Goal: Task Accomplishment & Management: Manage account settings

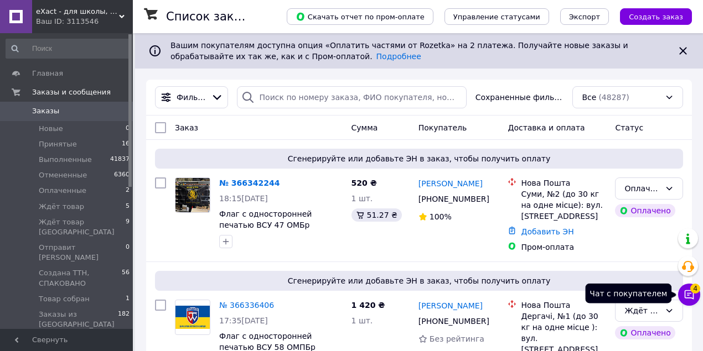
click at [691, 298] on icon at bounding box center [688, 294] width 9 height 9
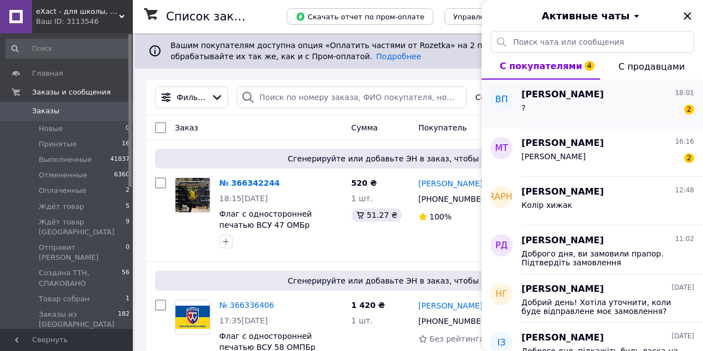
click at [575, 94] on span "Владислав Пірʼян" at bounding box center [562, 95] width 82 height 13
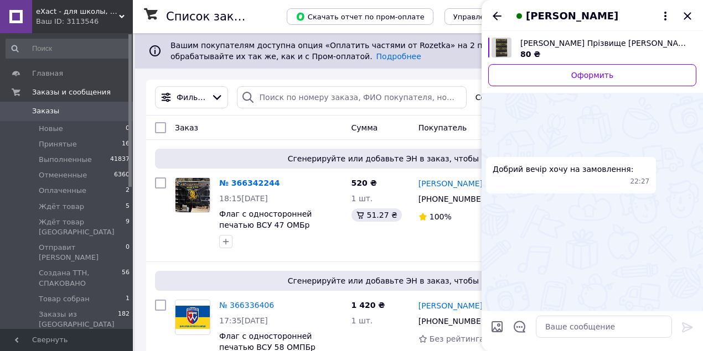
scroll to position [1022, 0]
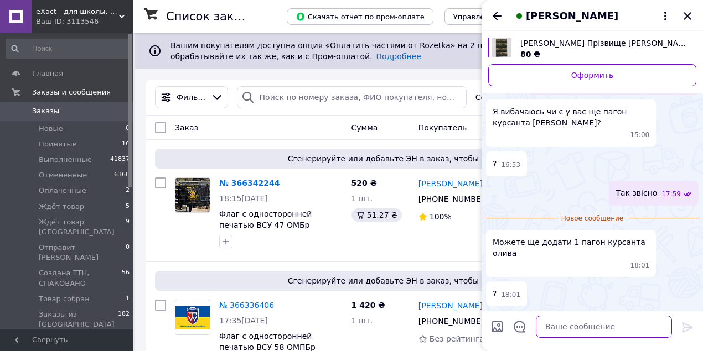
click at [581, 331] on textarea at bounding box center [603, 327] width 136 height 22
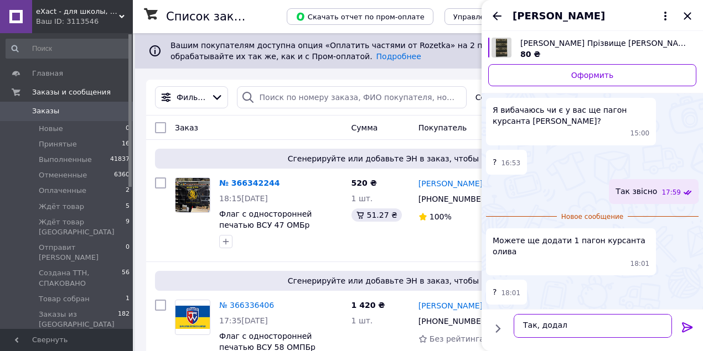
type textarea "Так, додали"
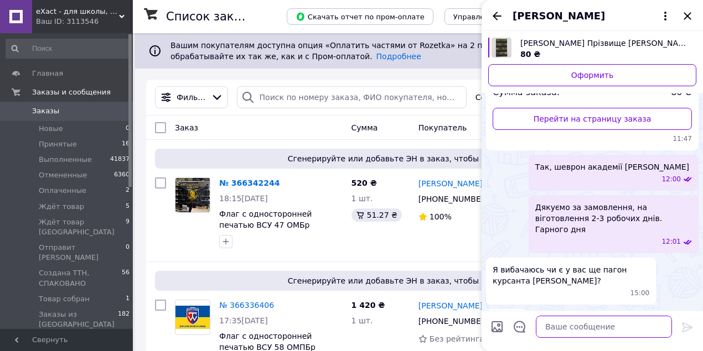
scroll to position [713, 0]
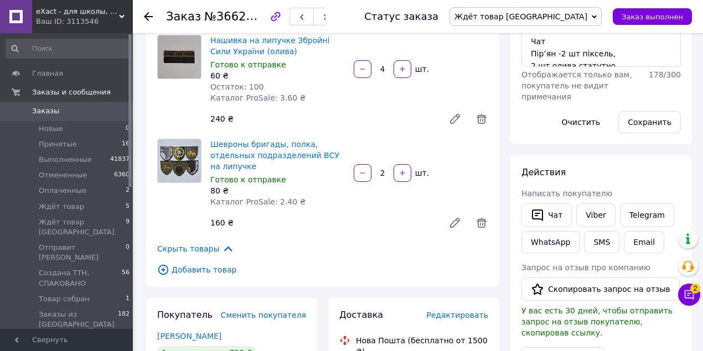
scroll to position [258, 0]
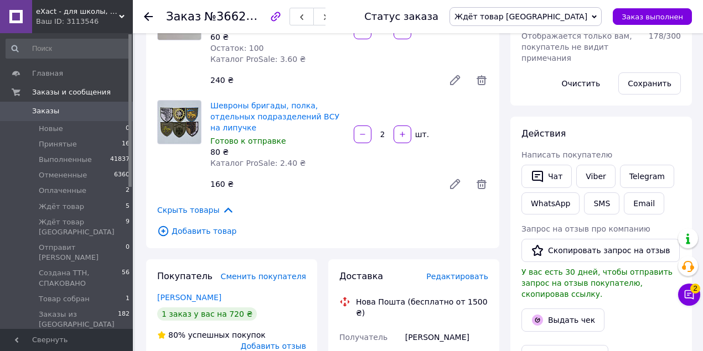
click at [206, 216] on span "Скрыть товары" at bounding box center [195, 210] width 77 height 12
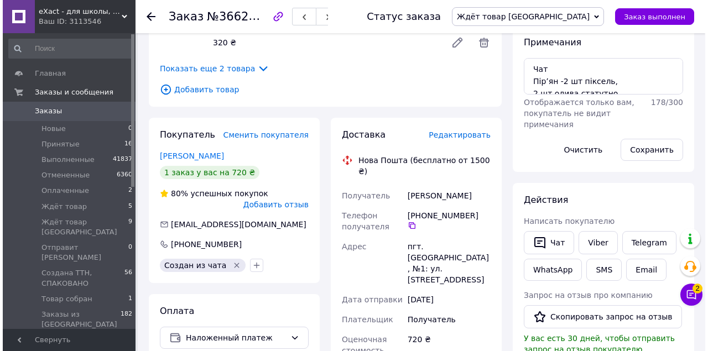
scroll to position [111, 0]
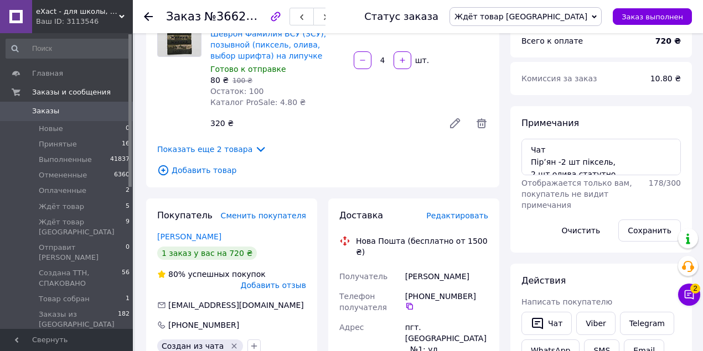
click at [219, 176] on span "Добавить товар" at bounding box center [322, 170] width 331 height 12
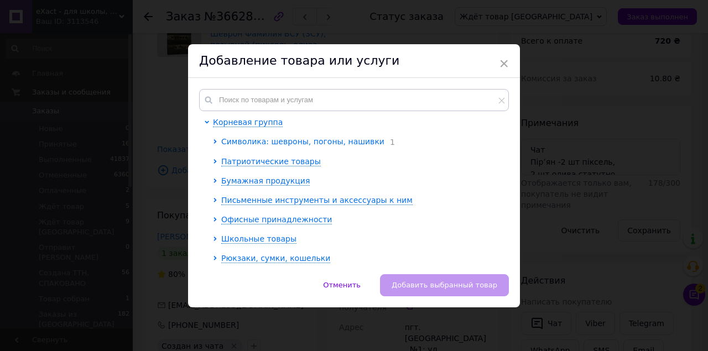
click at [247, 146] on span "Символика: шевроны, погоны, нашивки" at bounding box center [302, 141] width 163 height 9
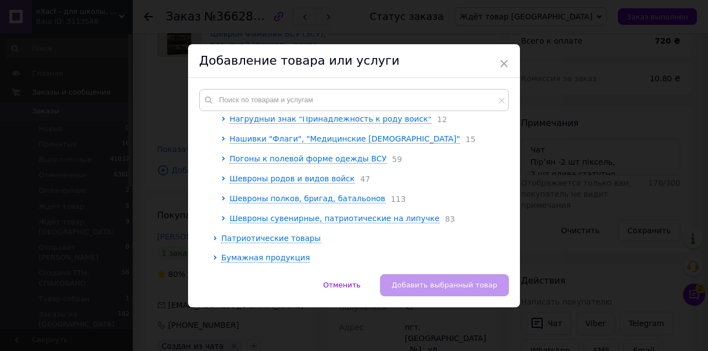
scroll to position [147, 0]
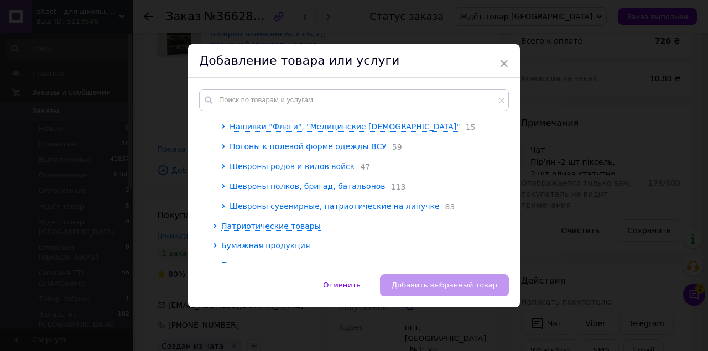
click at [247, 151] on span "Погоны к полевой форме одежды ВСУ" at bounding box center [308, 146] width 157 height 9
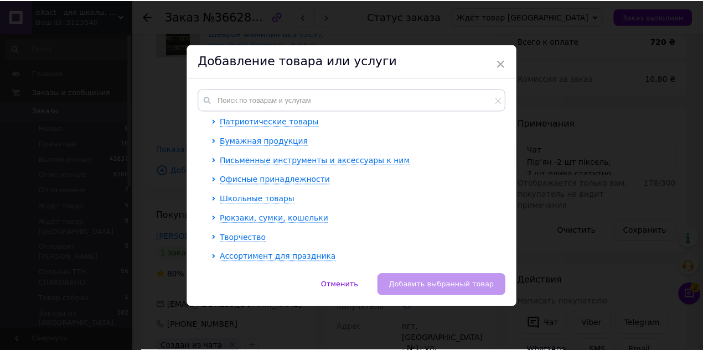
scroll to position [2913, 0]
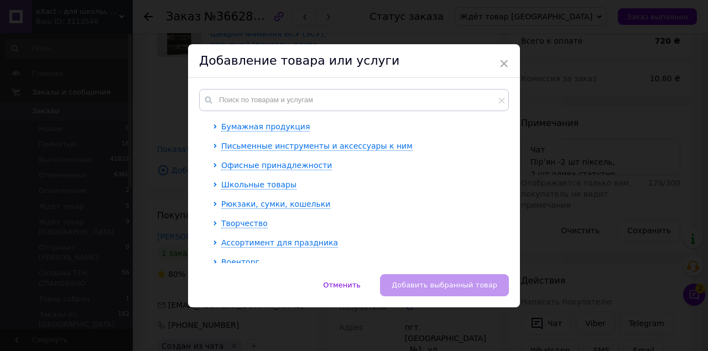
checkbox input "true"
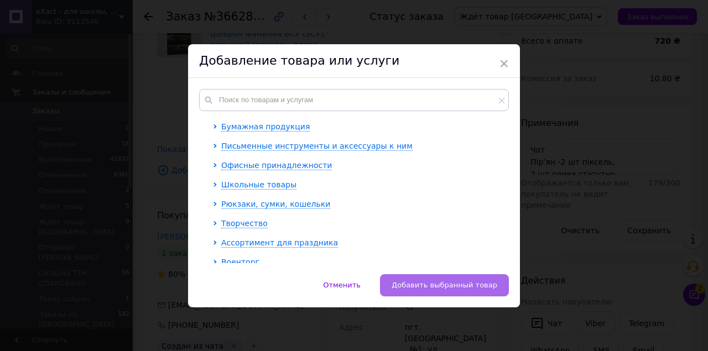
click at [476, 289] on span "Добавить выбранный товар" at bounding box center [445, 285] width 106 height 8
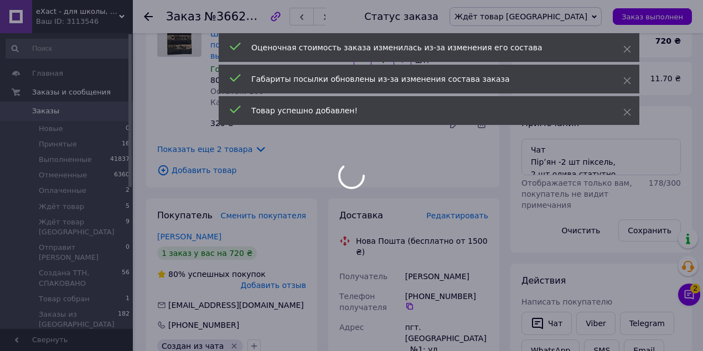
scroll to position [739, 0]
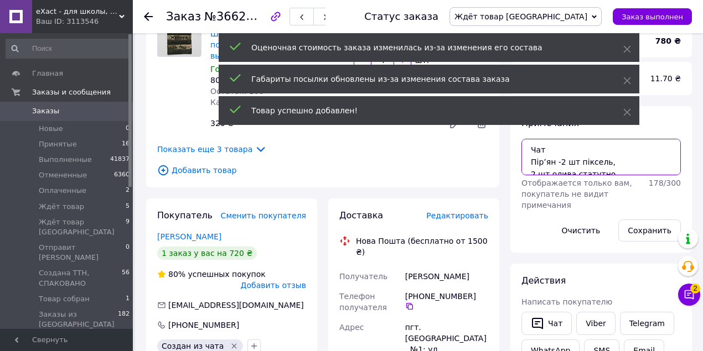
click at [640, 171] on textarea "Чат Пірʼян -2 шт піксель, 2 шт олива статутно Збройні Сили України -2шт піксель…" at bounding box center [600, 157] width 159 height 37
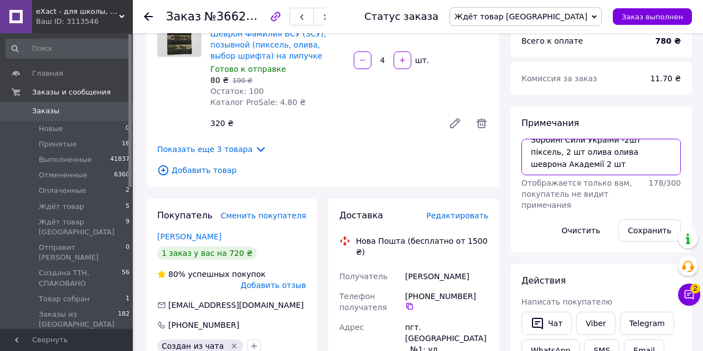
scroll to position [60, 0]
click at [639, 175] on textarea "Чат Пірʼян -2 шт піксель, 2 шт олива статутно Збройні Сили України -2шт піксель…" at bounding box center [600, 157] width 159 height 37
type textarea "Чат Пірʼян -2 шт піксель, 2 шт олива статутно Збройні Сили України -2шт піксель…"
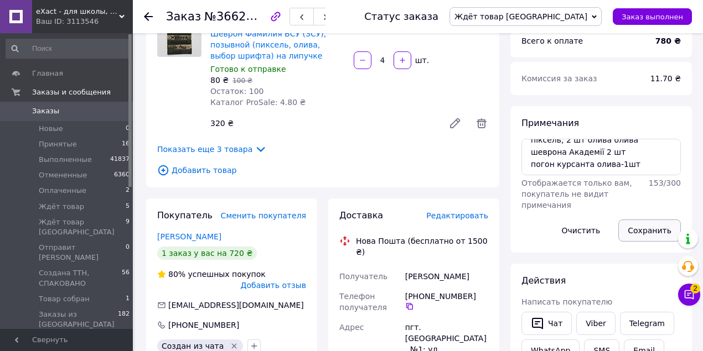
click at [649, 242] on button "Сохранить" at bounding box center [649, 231] width 63 height 22
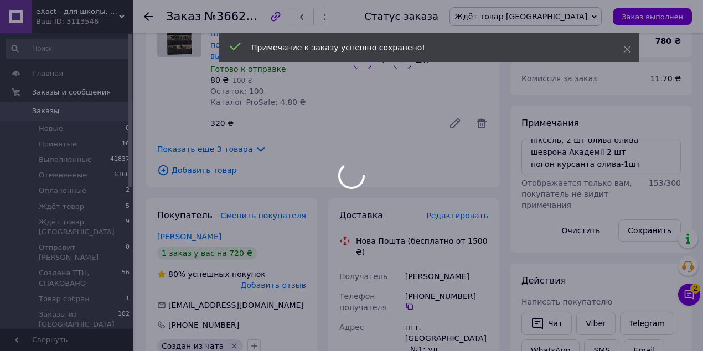
scroll to position [799, 0]
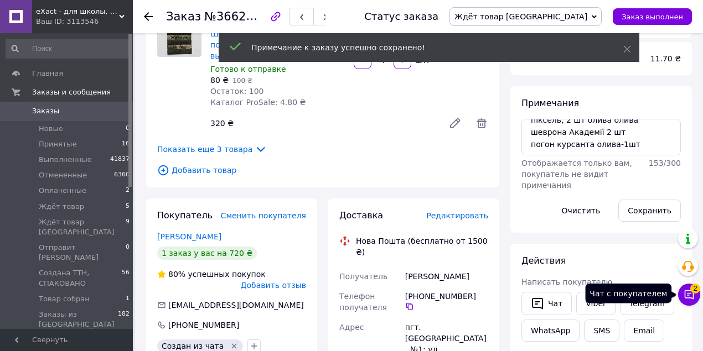
click at [688, 289] on button "Чат с покупателем 2" at bounding box center [689, 295] width 22 height 22
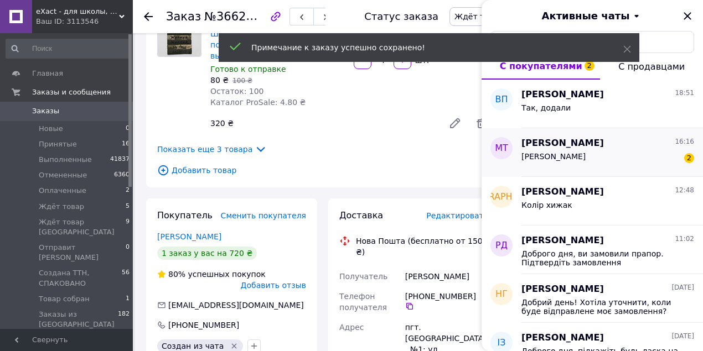
click at [595, 155] on div "[PERSON_NAME] 2" at bounding box center [607, 159] width 173 height 18
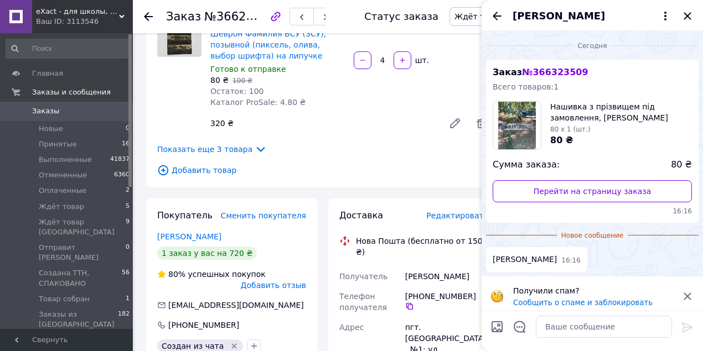
scroll to position [42, 0]
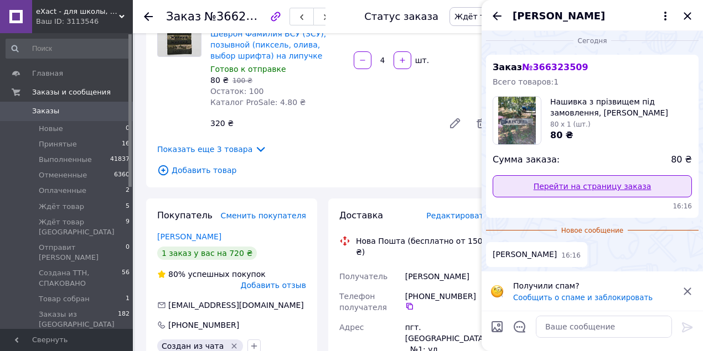
click at [591, 175] on link "Перейти на страницу заказа" at bounding box center [591, 186] width 199 height 22
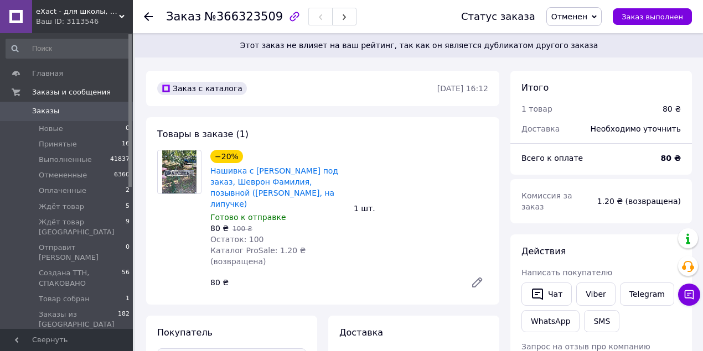
click at [151, 15] on icon at bounding box center [148, 16] width 9 height 9
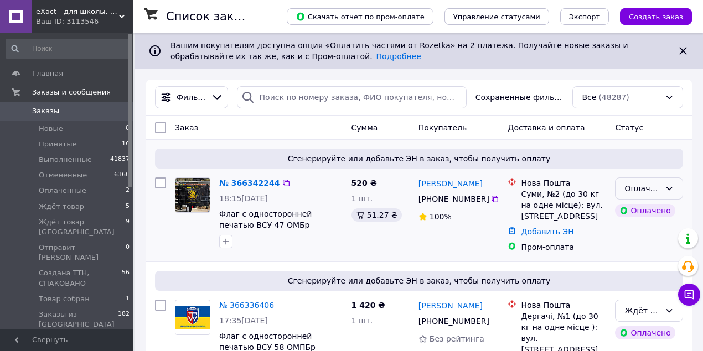
click at [658, 195] on div "Оплаченный" at bounding box center [642, 189] width 36 height 12
click at [651, 296] on li "Ждёт товар" at bounding box center [648, 286] width 67 height 20
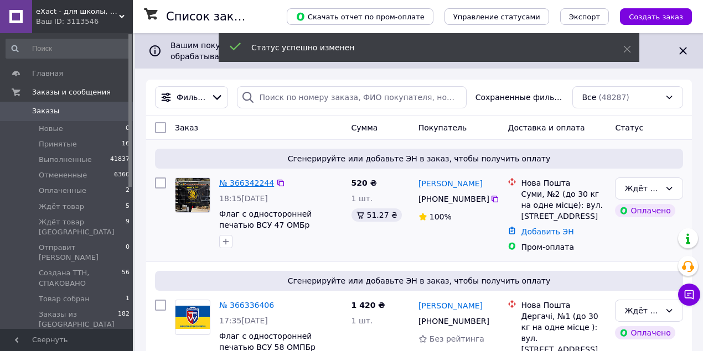
click at [237, 188] on link "№ 366342244" at bounding box center [246, 183] width 55 height 9
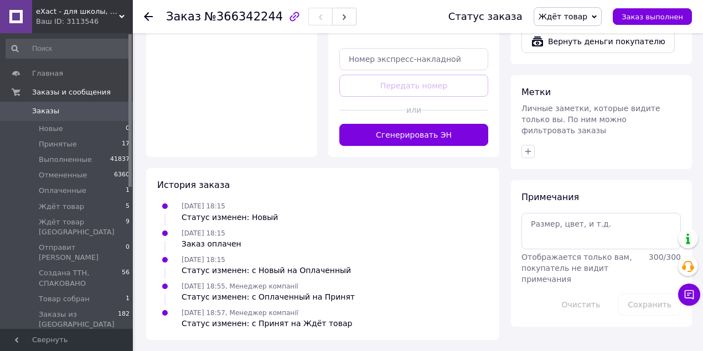
scroll to position [664, 0]
click at [563, 214] on textarea at bounding box center [600, 231] width 159 height 37
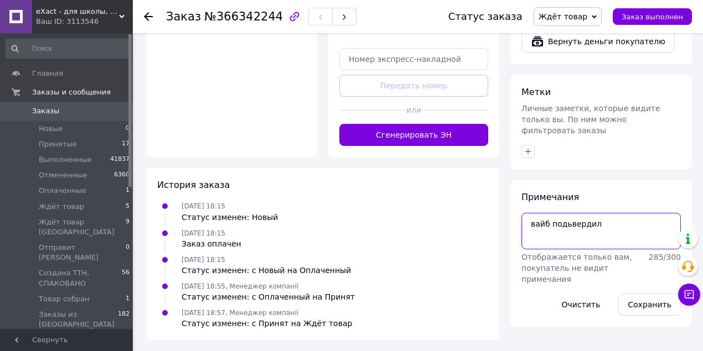
drag, startPoint x: 568, startPoint y: 221, endPoint x: 604, endPoint y: 314, distance: 99.6
click at [602, 308] on div "Примечания вайб подьвердил Отображается только вам, покупатель не видит примеча…" at bounding box center [600, 253] width 181 height 147
type textarea "вайб подьвердил"
click at [661, 300] on button "Сохранить" at bounding box center [649, 305] width 63 height 22
